Goal: Check status

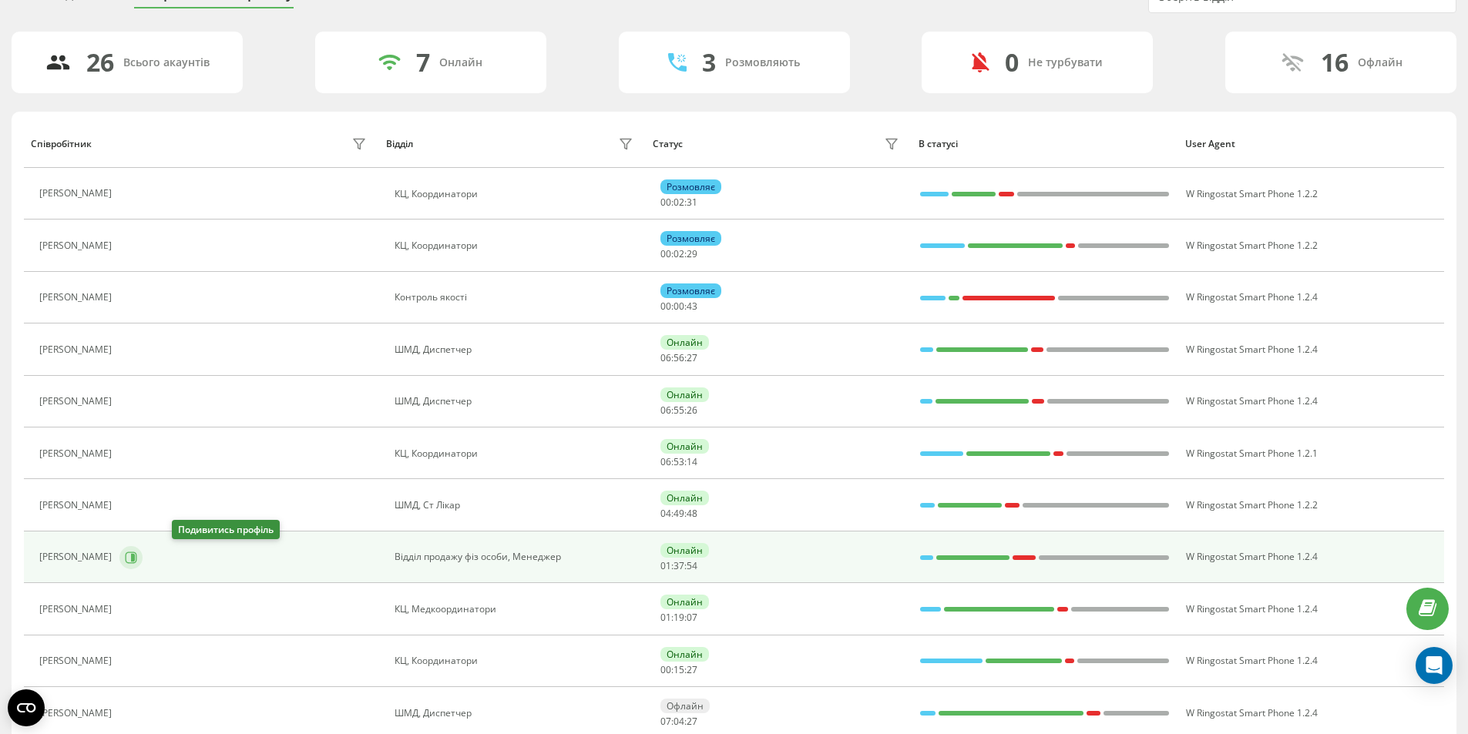
click at [137, 558] on icon at bounding box center [131, 558] width 12 height 12
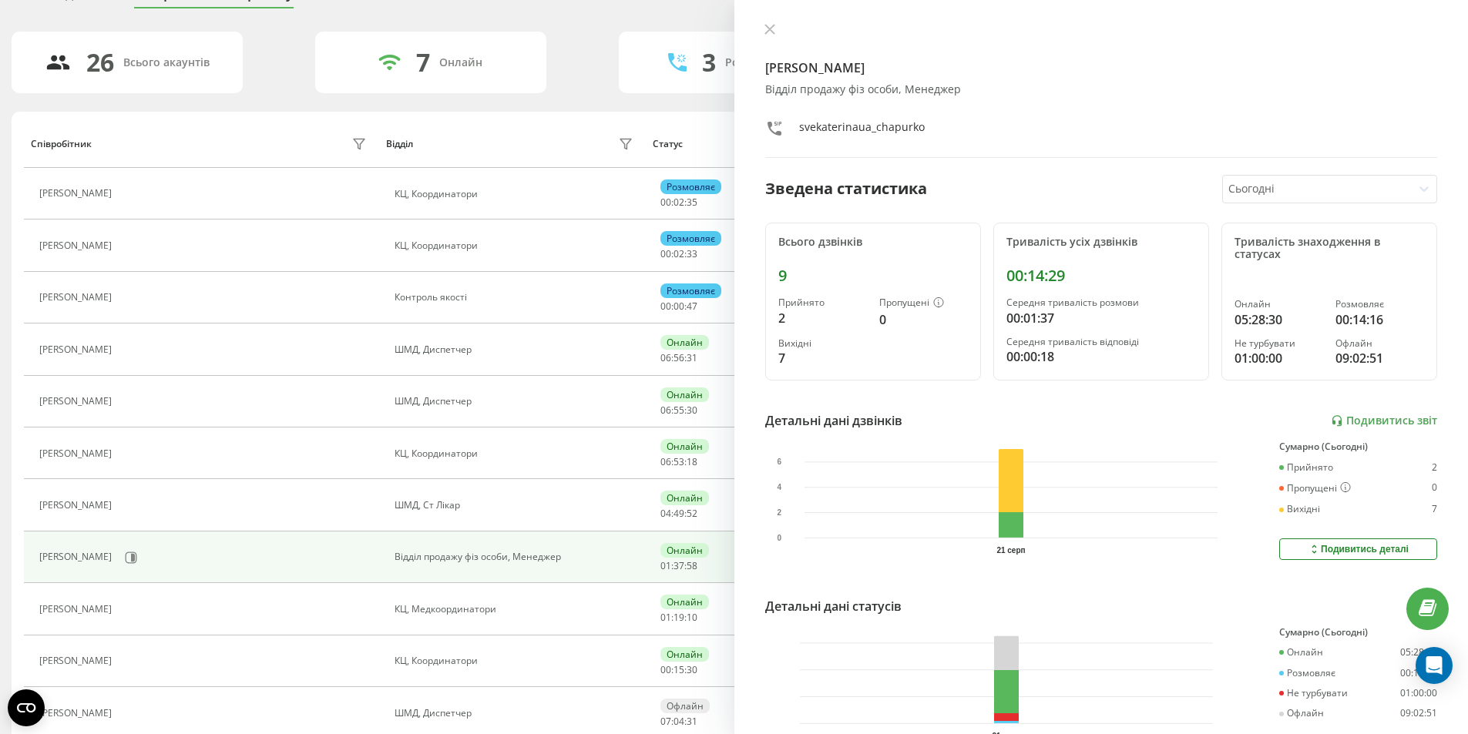
drag, startPoint x: 774, startPoint y: 28, endPoint x: 583, endPoint y: 1, distance: 193.0
click at [772, 28] on icon at bounding box center [769, 29] width 11 height 11
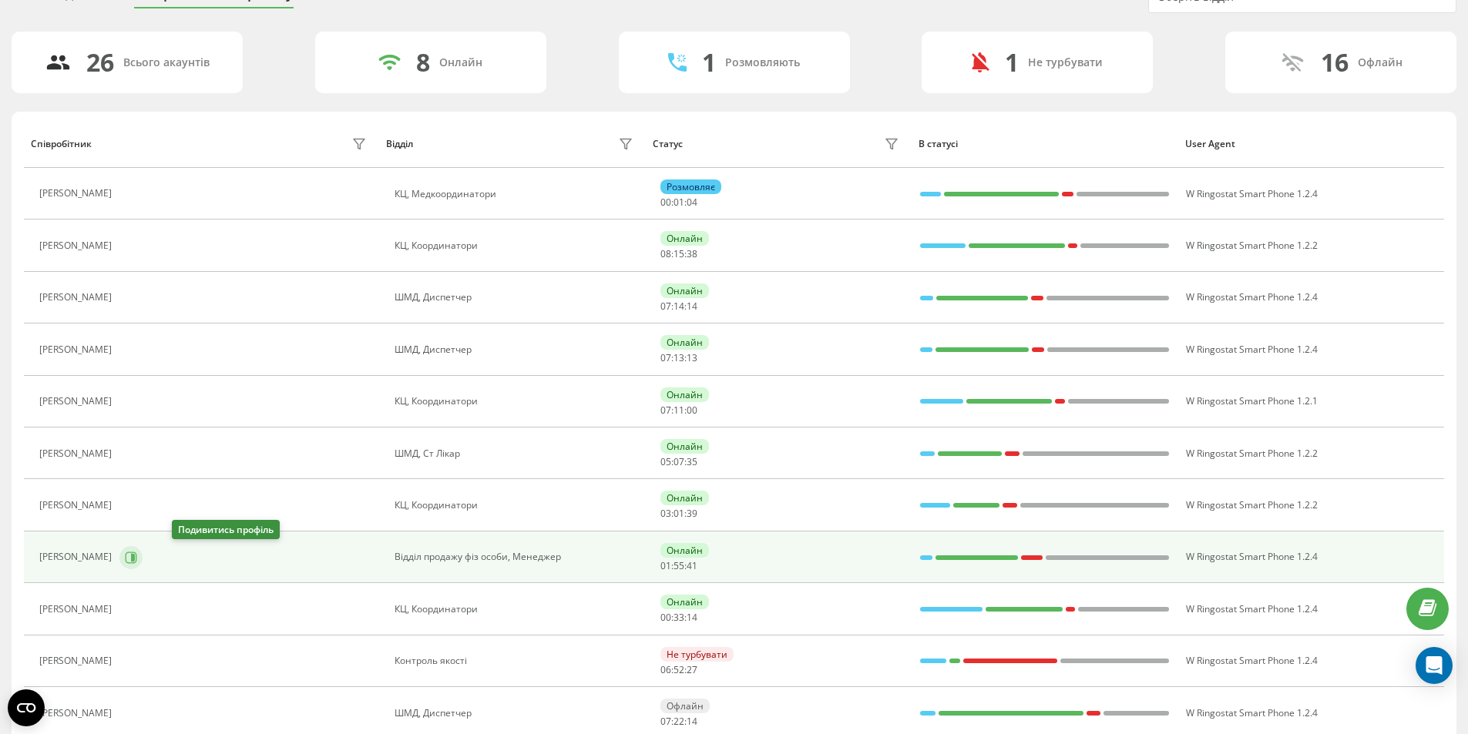
click at [135, 556] on icon at bounding box center [133, 557] width 4 height 8
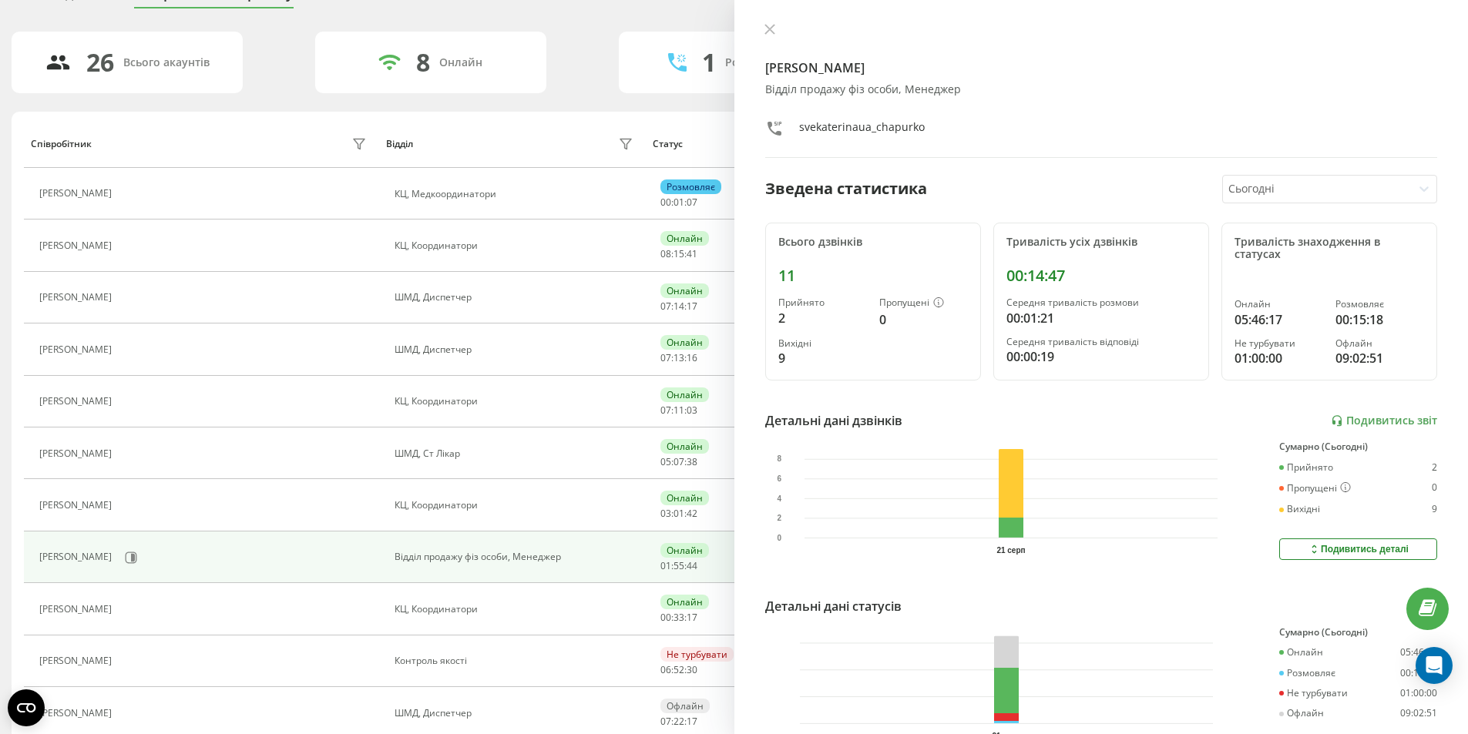
click at [771, 30] on icon at bounding box center [769, 29] width 11 height 11
